Goal: Task Accomplishment & Management: Use online tool/utility

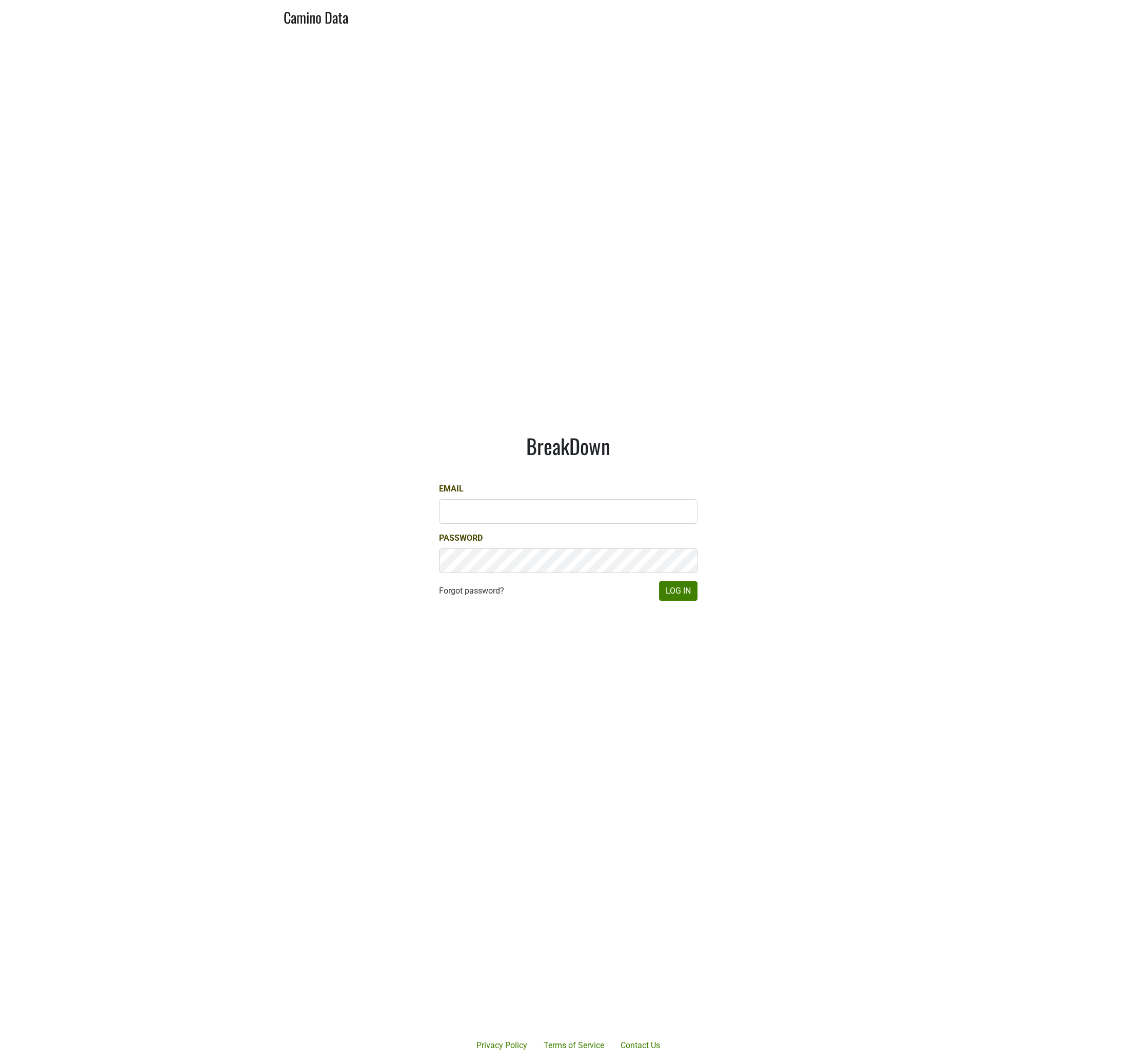
type input "[PERSON_NAME][EMAIL_ADDRESS][DOMAIN_NAME]"
click at [670, 592] on button "Log In" at bounding box center [679, 591] width 39 height 19
type input "Dave@caminodata.com"
click at [751, 307] on main "BreakDown Email Dave@caminodata.com Password Forgot password? Log In" at bounding box center [568, 517] width 1136 height 969
click at [990, 222] on main "BreakDown Email Password Forgot password? Log In" at bounding box center [568, 517] width 1136 height 969
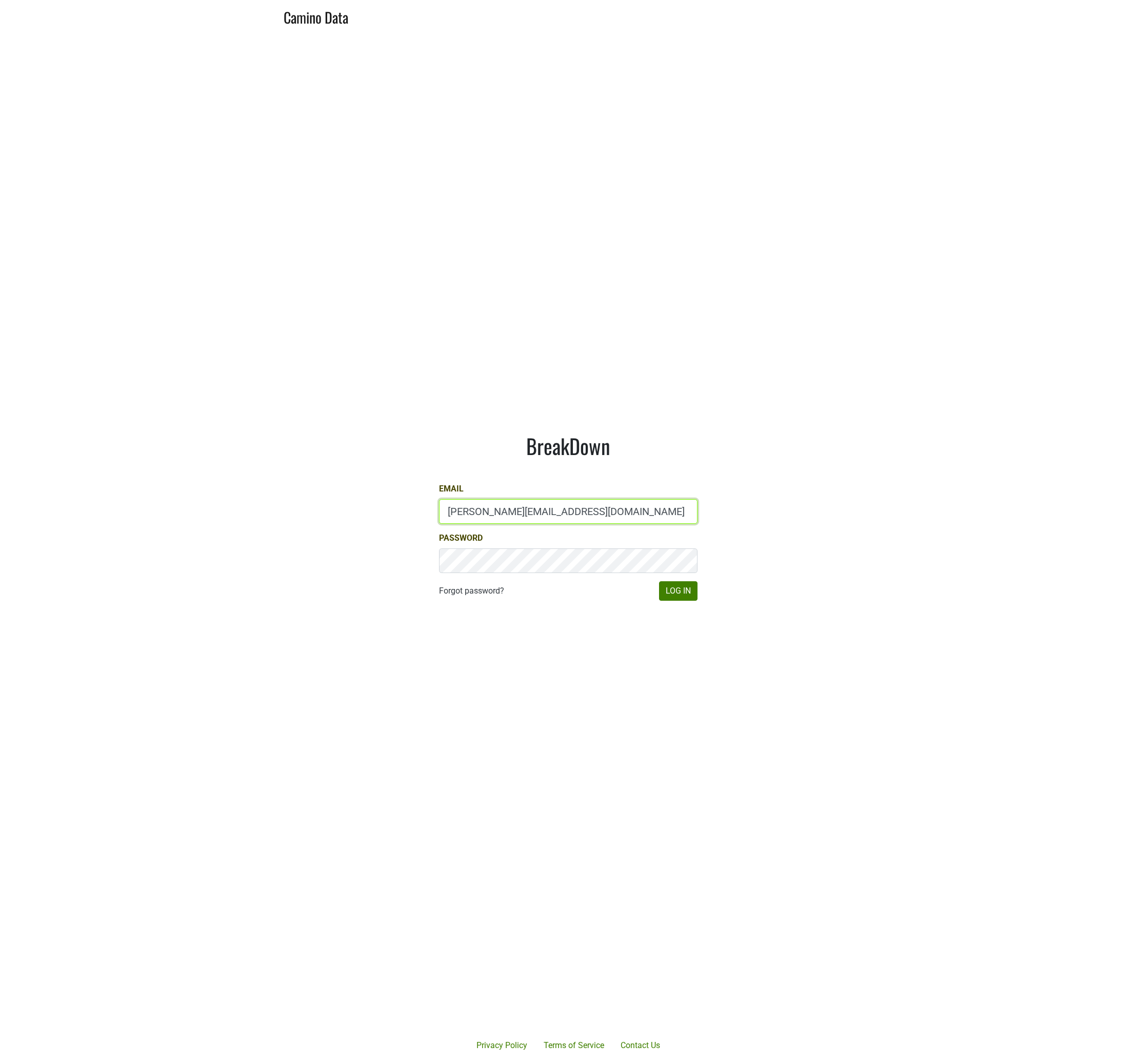
type input "Dave@caminodata.com"
click at [679, 588] on button "Log In" at bounding box center [679, 591] width 39 height 19
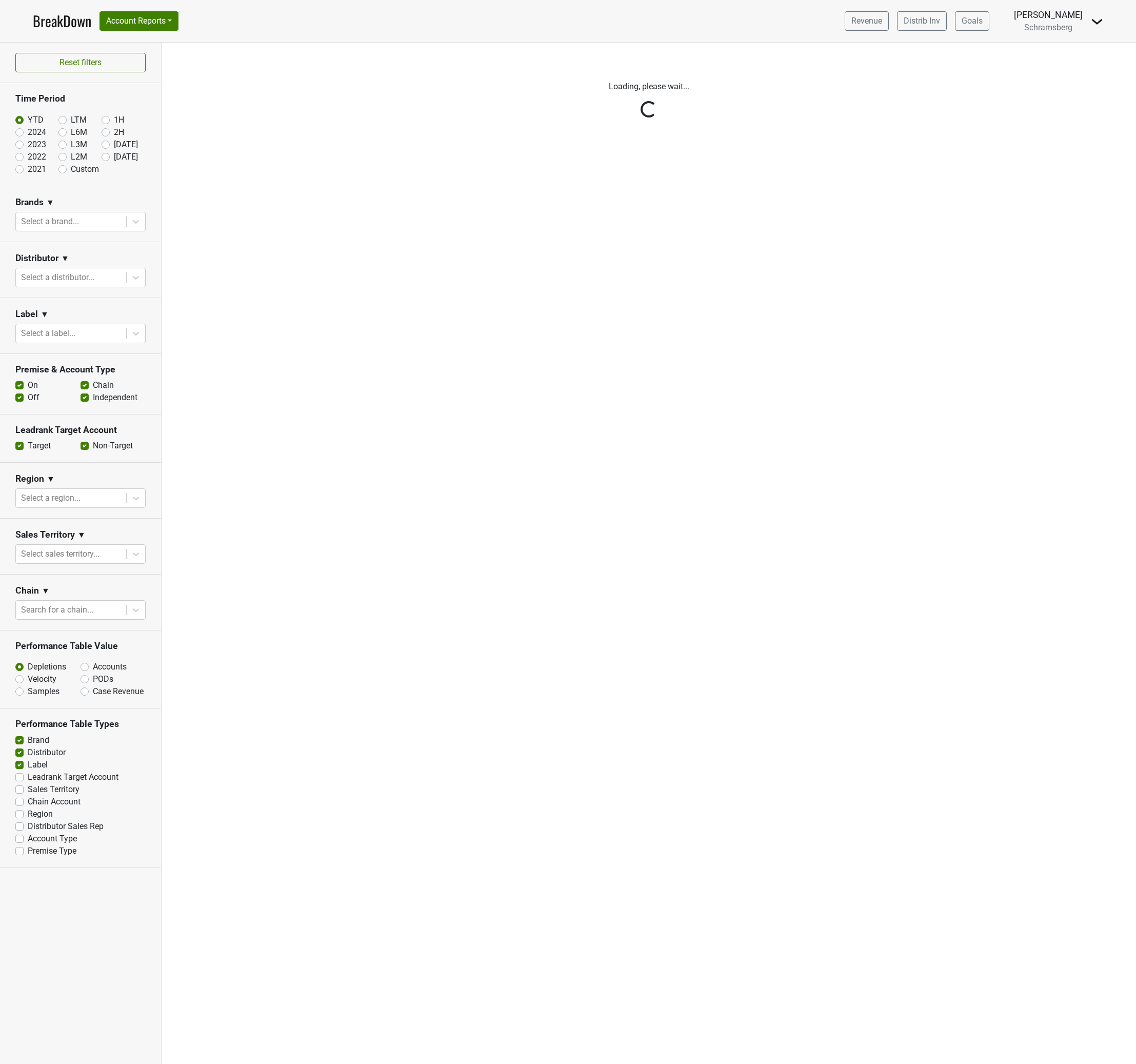
click at [302, 394] on div "Filters Loading, please wait..." at bounding box center [648, 553] width 974 height 1021
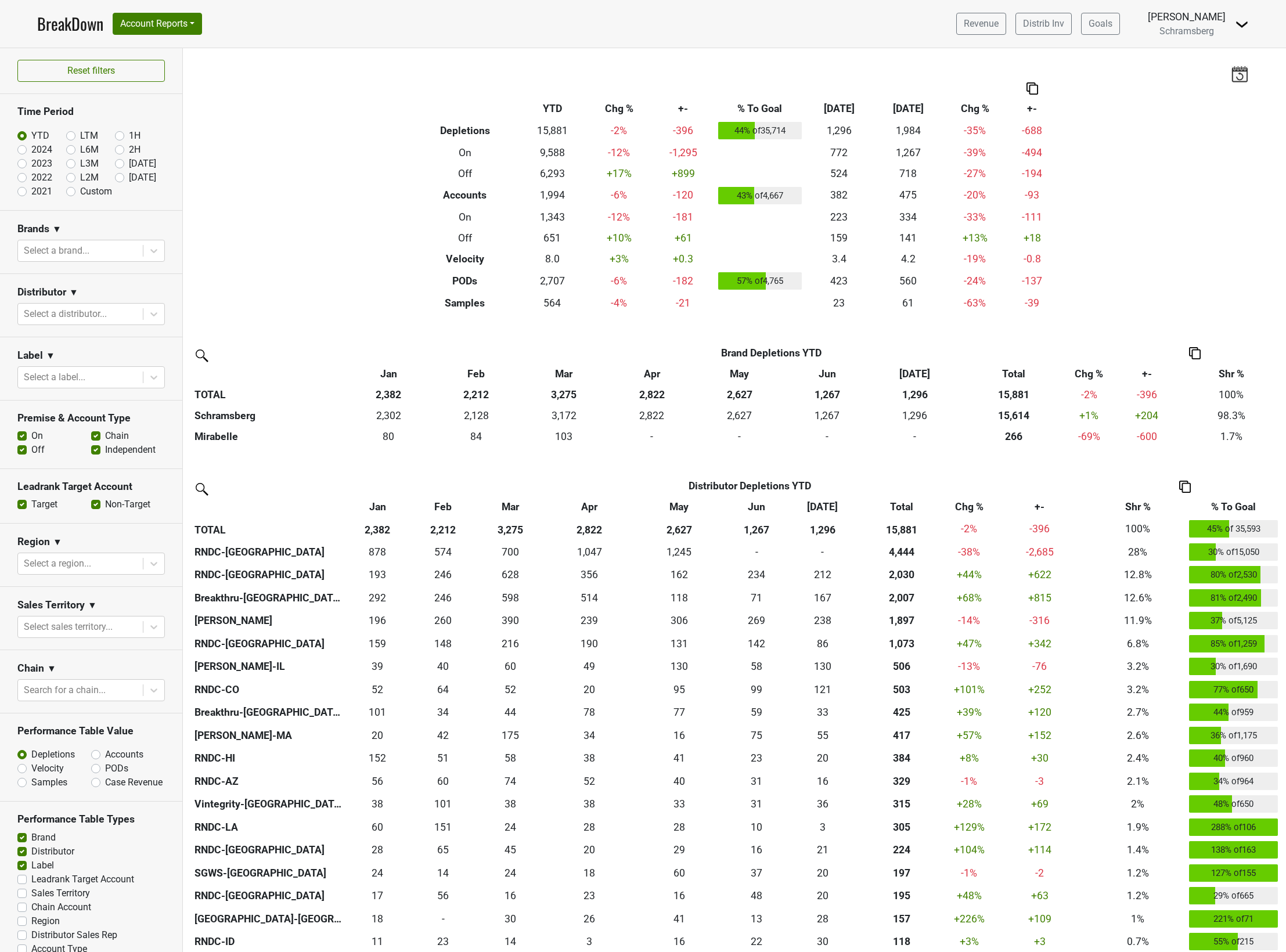
click at [362, 221] on div "Filters Breakdown Type YTD Chg % +- % To Goal [DATE] ‘[DATE] Chg % +- Depletion…" at bounding box center [734, 500] width 1103 height 904
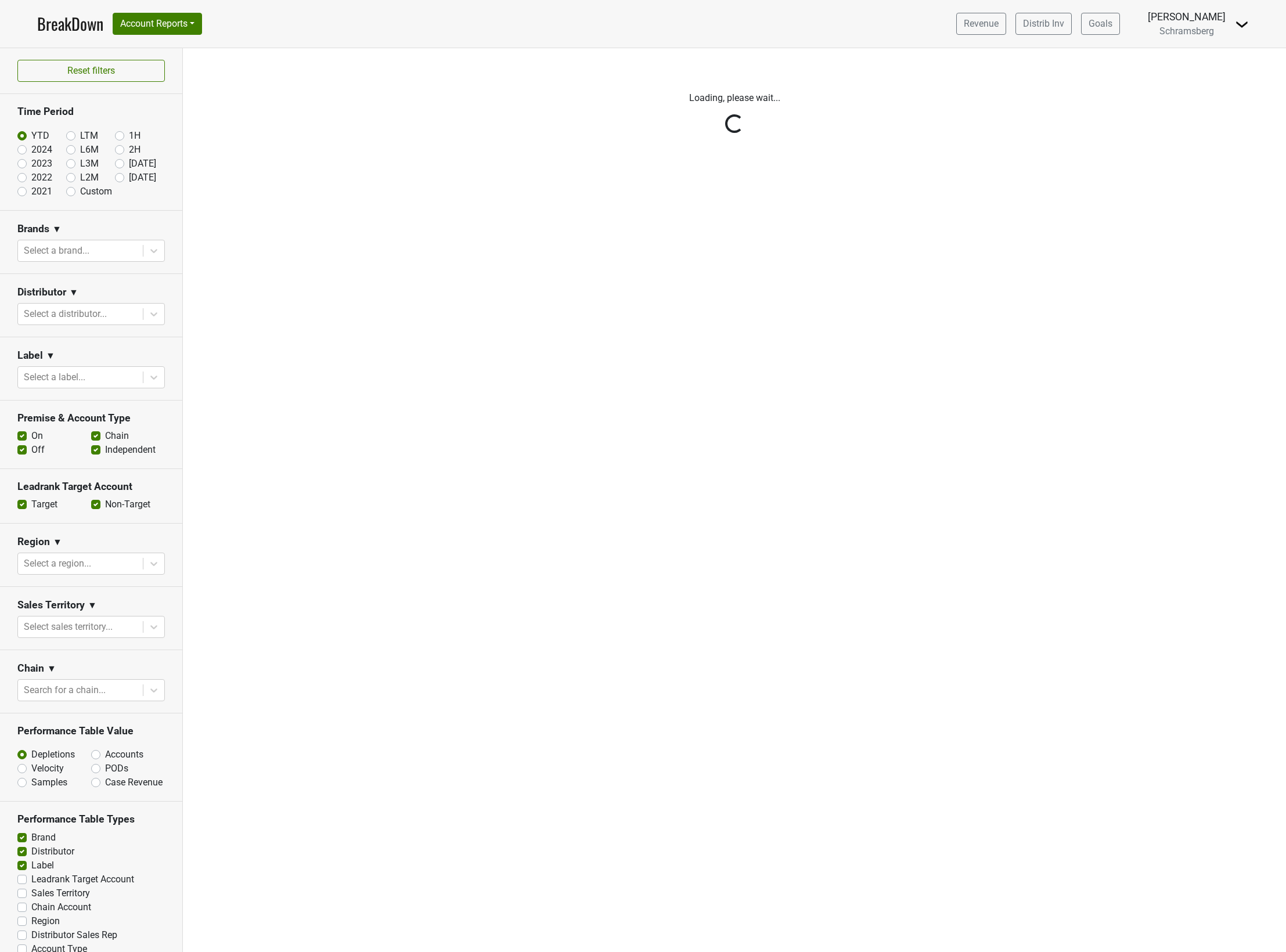
click at [401, 552] on div "Filters Loading, please wait..." at bounding box center [734, 500] width 1103 height 904
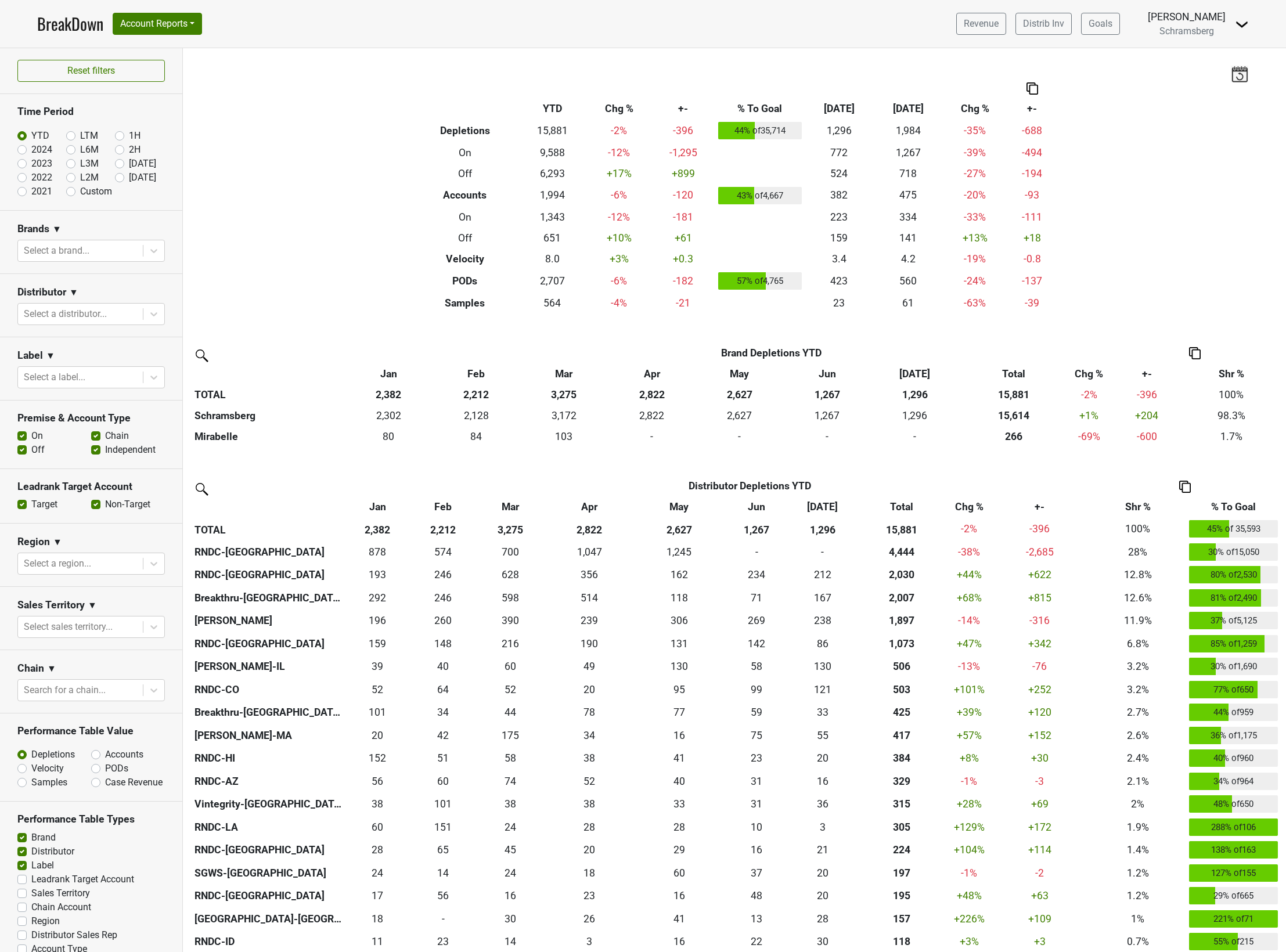
click at [261, 193] on div "Filters Breakdown Type YTD Chg % +- % To Goal [DATE] ‘[DATE] Chg % +- Depletion…" at bounding box center [734, 500] width 1103 height 904
click at [327, 213] on div "Filters Breakdown Type YTD Chg % +- % To Goal [DATE] ‘[DATE] Chg % +- Depletion…" at bounding box center [734, 500] width 1103 height 904
click at [283, 257] on div "Filters Breakdown Type YTD Chg % +- % To Goal [DATE] ‘[DATE] Chg % +- Depletion…" at bounding box center [734, 500] width 1103 height 904
click at [265, 313] on div "Filters Breakdown Type YTD Chg % +- % To Goal [DATE] ‘[DATE] Chg % +- Depletion…" at bounding box center [734, 500] width 1103 height 904
click at [306, 283] on div "Filters Breakdown Type YTD Chg % +- % To Goal [DATE] ‘[DATE] Chg % +- Depletion…" at bounding box center [734, 500] width 1103 height 904
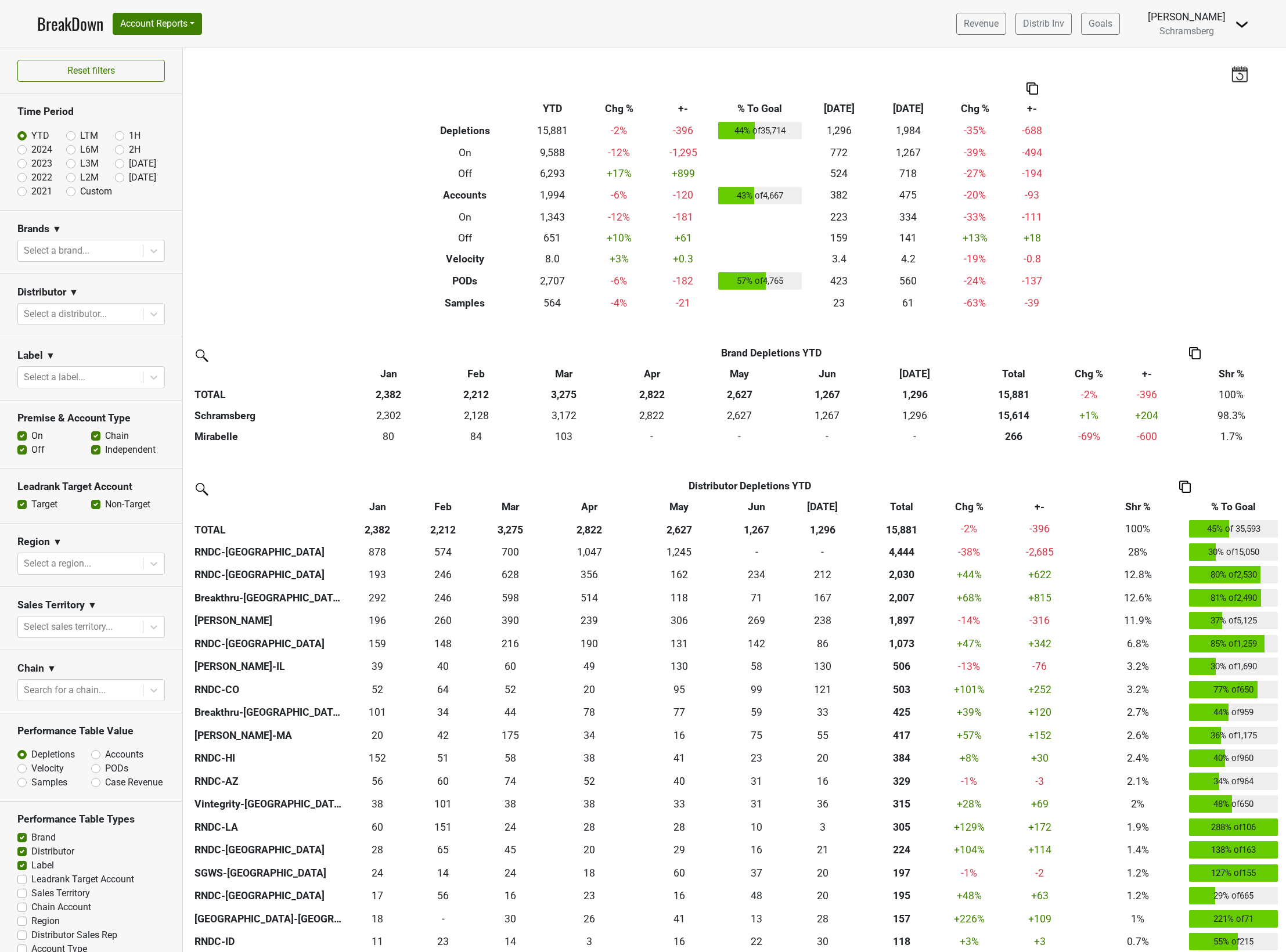
click at [315, 247] on div "Filters Breakdown Type YTD Chg % +- % To Goal [DATE] ‘[DATE] Chg % +- Depletion…" at bounding box center [734, 500] width 1103 height 904
click at [374, 227] on div "Filters Breakdown Type YTD Chg % +- % To Goal [DATE] ‘[DATE] Chg % +- Depletion…" at bounding box center [734, 500] width 1103 height 904
